Goal: Task Accomplishment & Management: Use online tool/utility

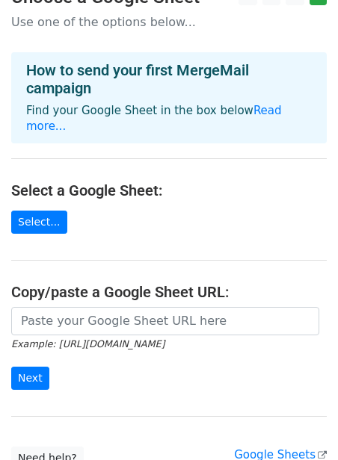
scroll to position [27, 0]
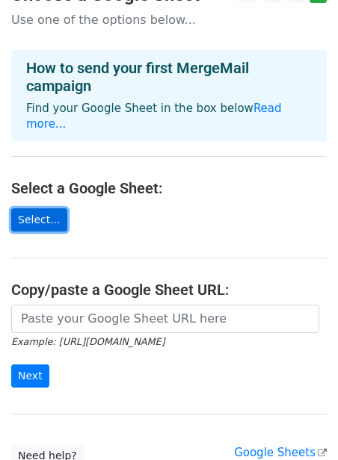
click at [28, 208] on link "Select..." at bounding box center [39, 219] width 56 height 23
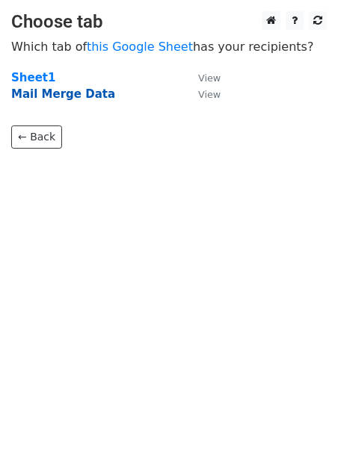
click at [53, 93] on strong "Mail Merge Data" at bounding box center [63, 93] width 104 height 13
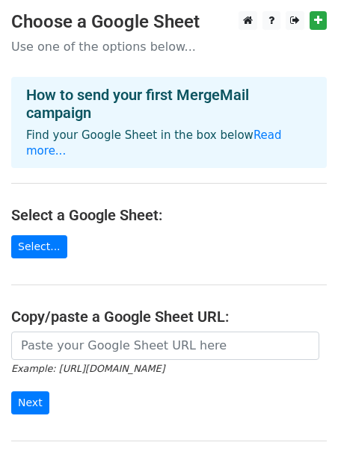
click at [49, 242] on main "Choose a Google Sheet Use one of the options below... How to send your first Me…" at bounding box center [169, 252] width 338 height 483
click at [40, 235] on link "Select..." at bounding box center [39, 246] width 56 height 23
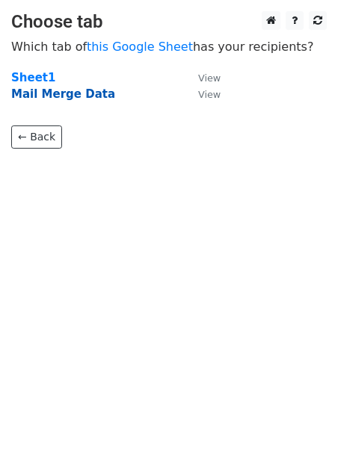
click at [66, 98] on strong "Mail Merge Data" at bounding box center [63, 93] width 104 height 13
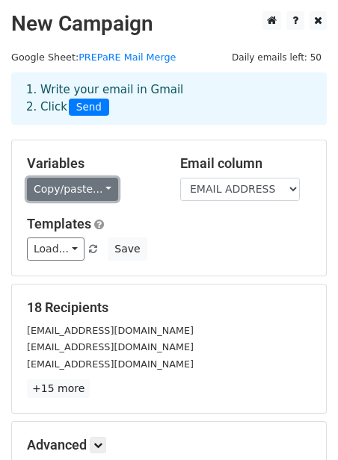
click at [102, 193] on link "Copy/paste..." at bounding box center [72, 189] width 91 height 23
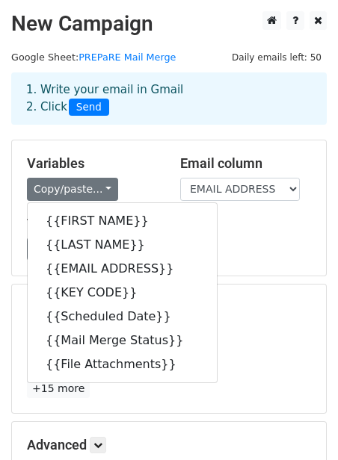
click at [136, 176] on div "Variables Copy/paste... {{FIRST NAME}} {{LAST NAME}} {{EMAIL ADDRESS}} {{KEY CO…" at bounding box center [92, 178] width 153 height 46
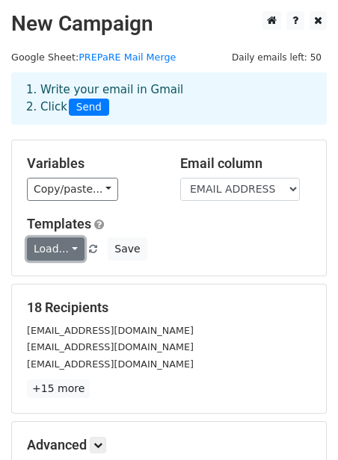
click at [67, 243] on link "Load..." at bounding box center [56, 249] width 58 height 23
click at [173, 239] on div "Load... No templates saved Save" at bounding box center [169, 249] width 306 height 23
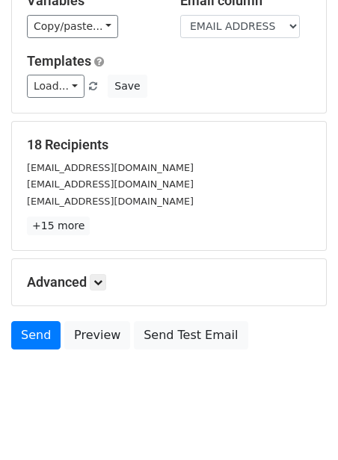
scroll to position [170, 0]
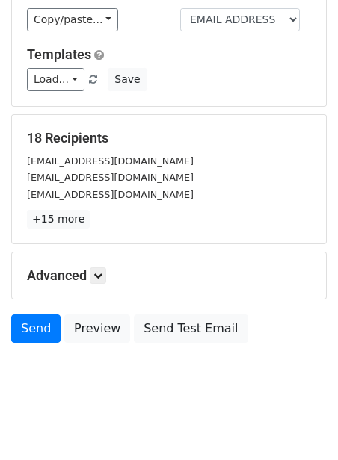
click at [104, 288] on div "Advanced Tracking Track Opens UTM Codes Track Clicks Filters Only include sprea…" at bounding box center [169, 275] width 314 height 46
click at [99, 280] on link at bounding box center [98, 275] width 16 height 16
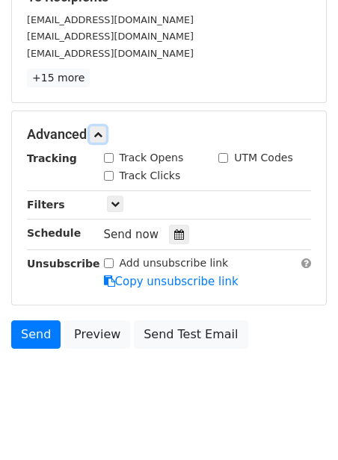
scroll to position [326, 0]
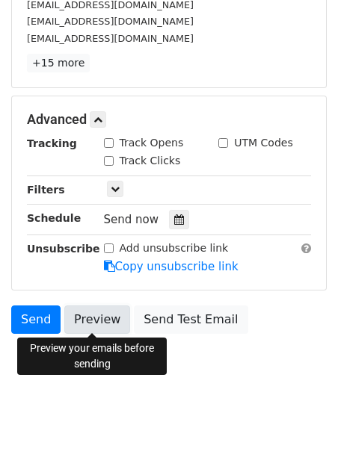
click at [95, 315] on link "Preview" at bounding box center [97, 319] width 66 height 28
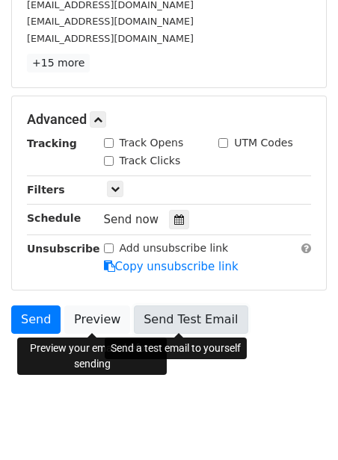
click at [173, 313] on link "Send Test Email" at bounding box center [191, 319] width 114 height 28
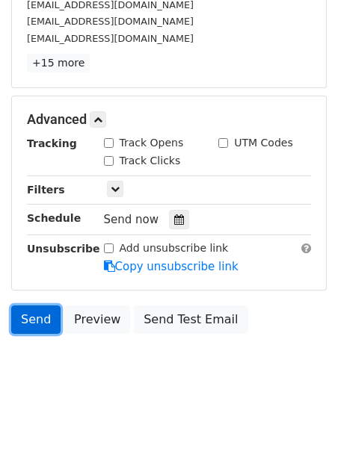
click at [38, 323] on link "Send" at bounding box center [35, 319] width 49 height 28
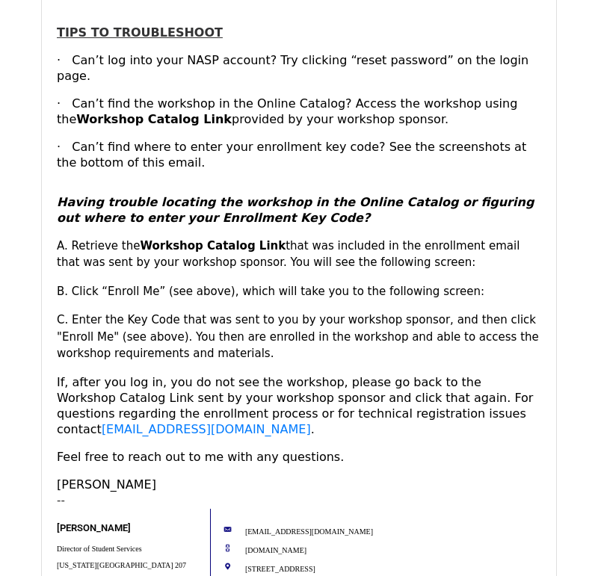
scroll to position [863, 0]
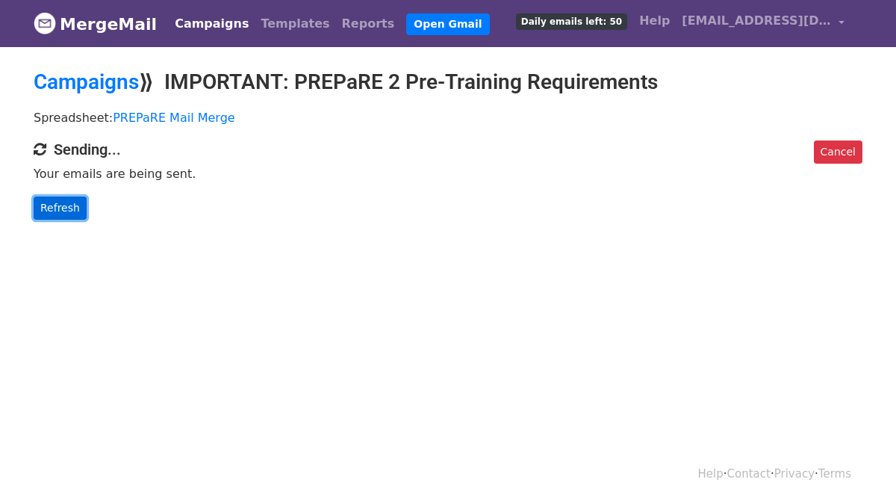
click at [58, 206] on link "Refresh" at bounding box center [60, 207] width 53 height 23
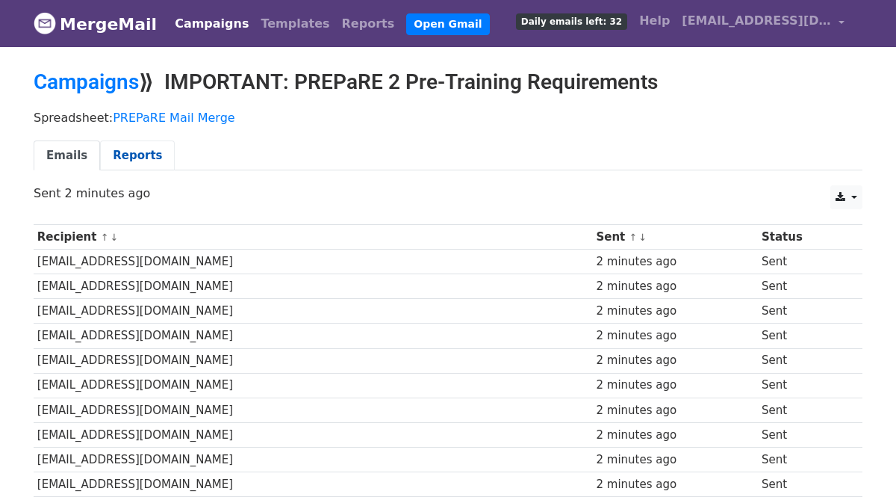
click at [122, 161] on link "Reports" at bounding box center [137, 155] width 75 height 31
